Goal: Task Accomplishment & Management: Manage account settings

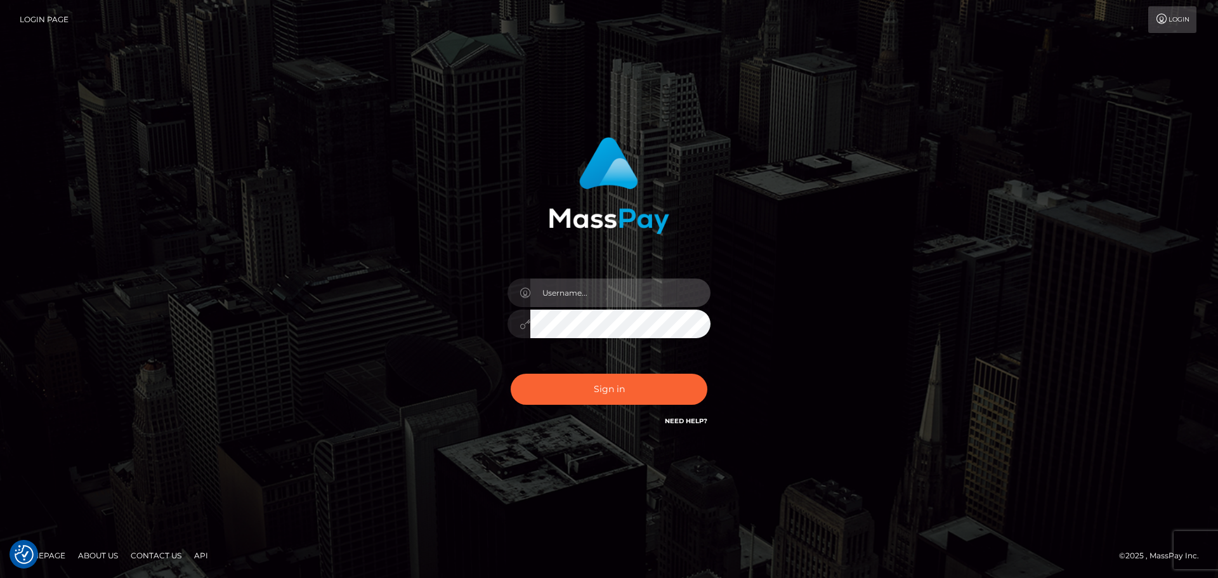
click at [603, 289] on input "text" at bounding box center [621, 293] width 180 height 29
type input "dawson.throne"
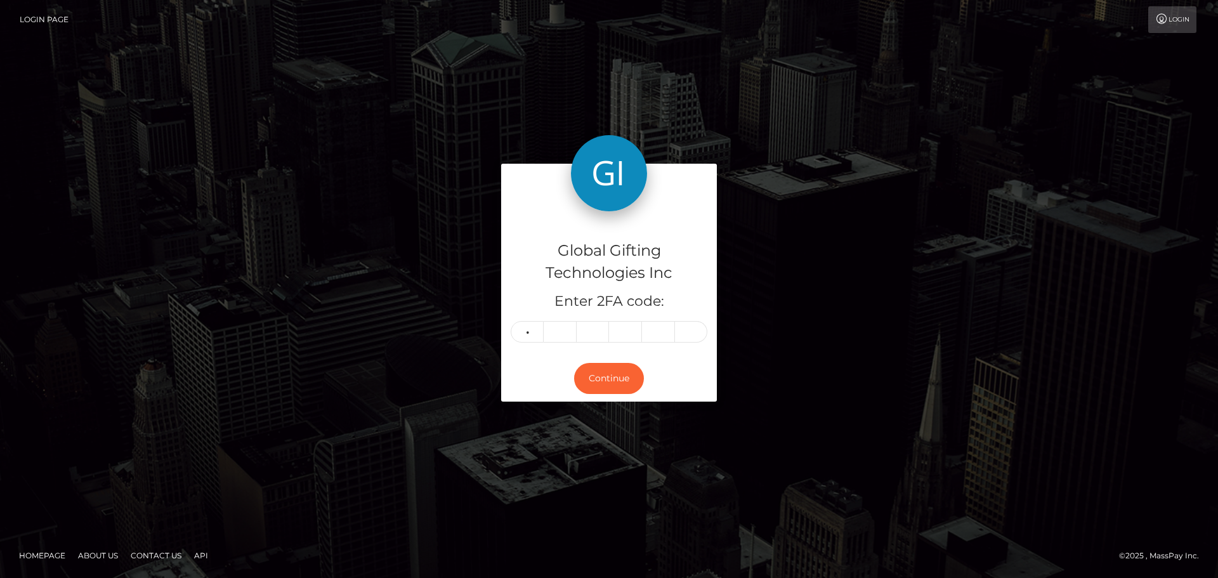
type input "7"
type input "9"
type input "2"
type input "6"
type input "2"
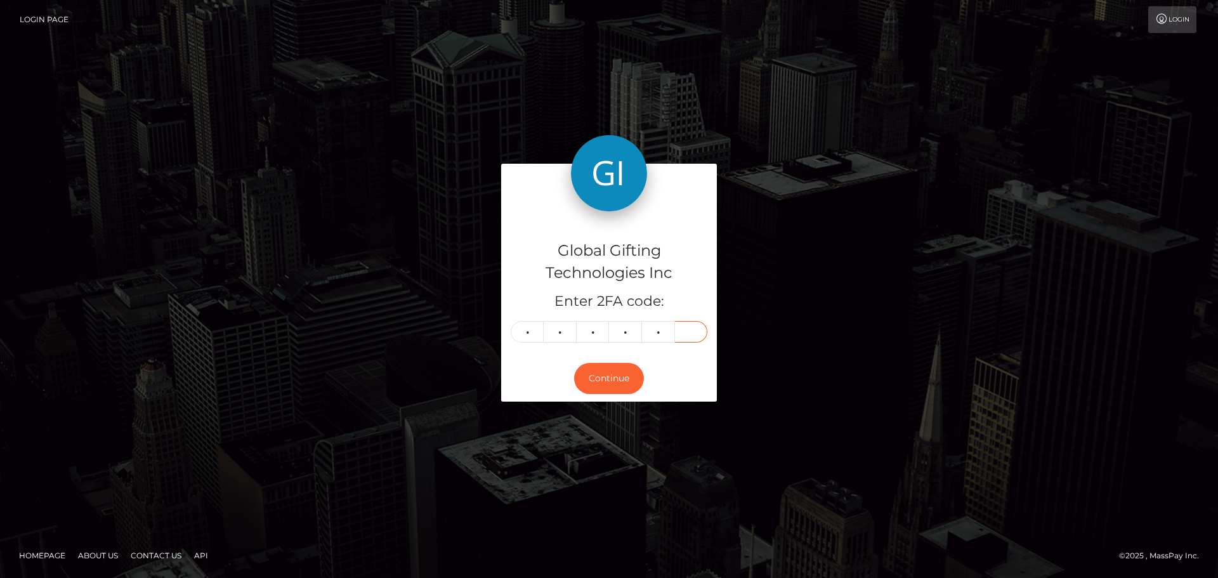
type input "7"
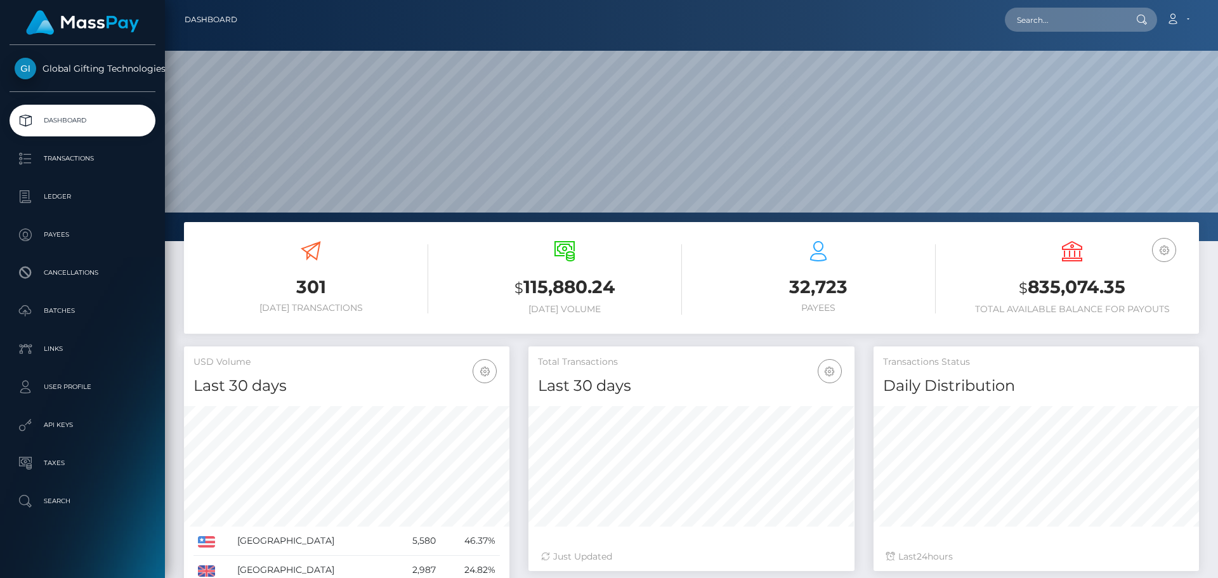
scroll to position [225, 326]
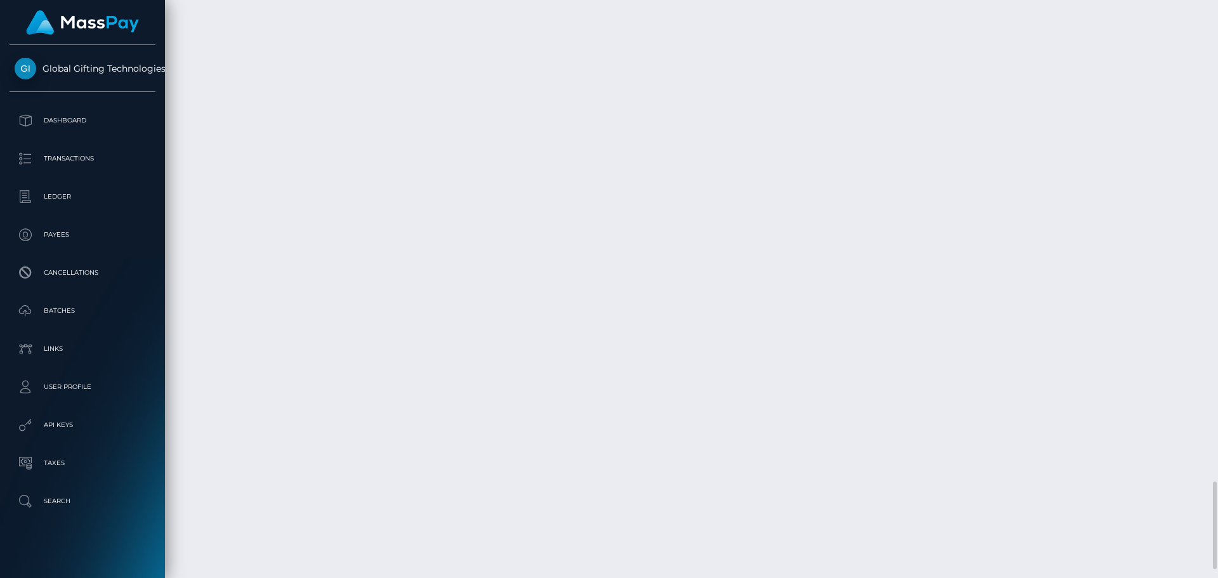
scroll to position [3228, 0]
